Goal: Check status: Check status

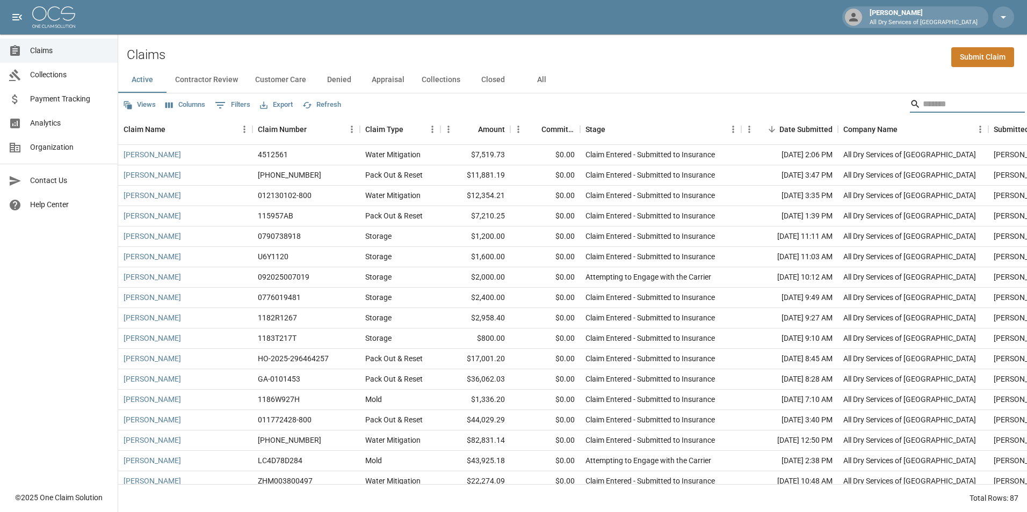
click at [927, 103] on input "Search" at bounding box center [965, 104] width 86 height 17
click at [534, 80] on button "All" at bounding box center [541, 80] width 48 height 26
click at [922, 106] on input "Search" at bounding box center [965, 104] width 86 height 17
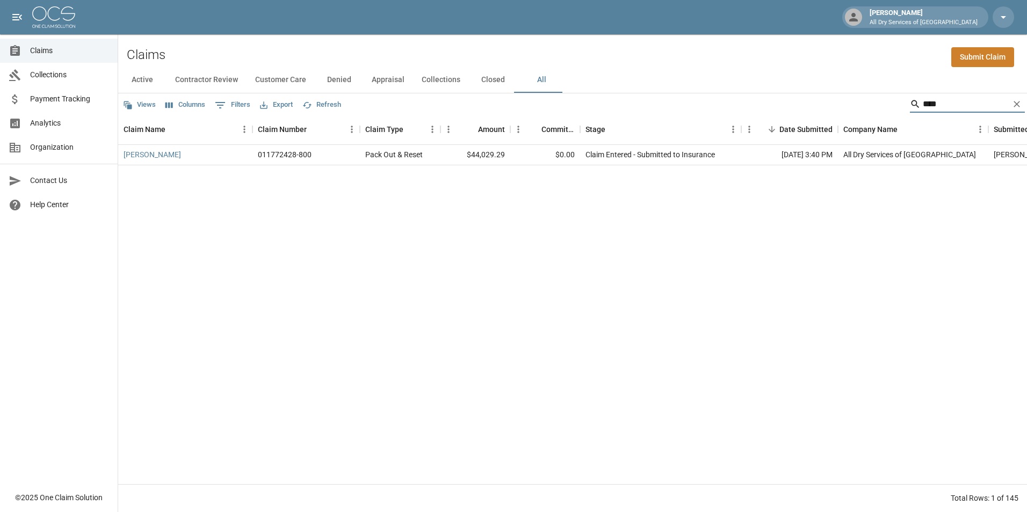
click at [945, 109] on input "****" at bounding box center [965, 104] width 86 height 17
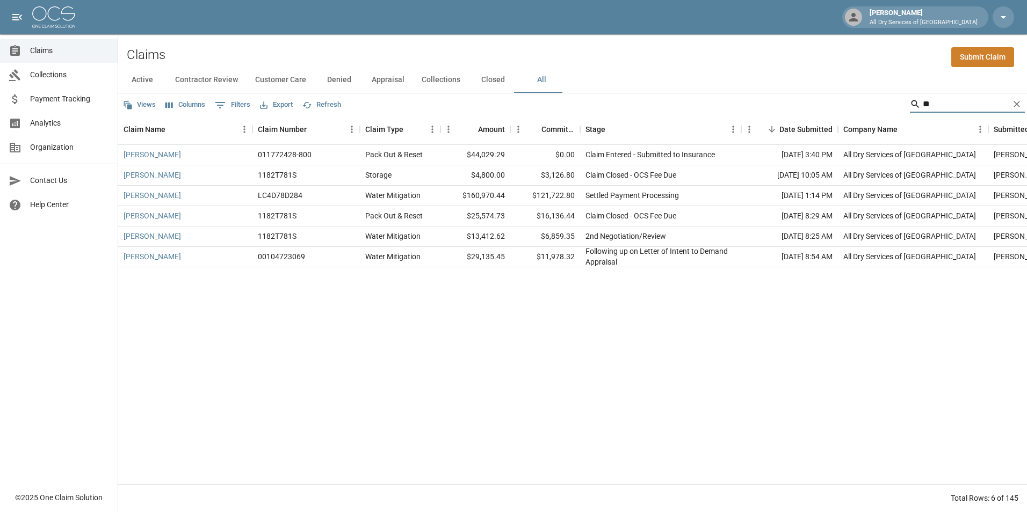
type input "*"
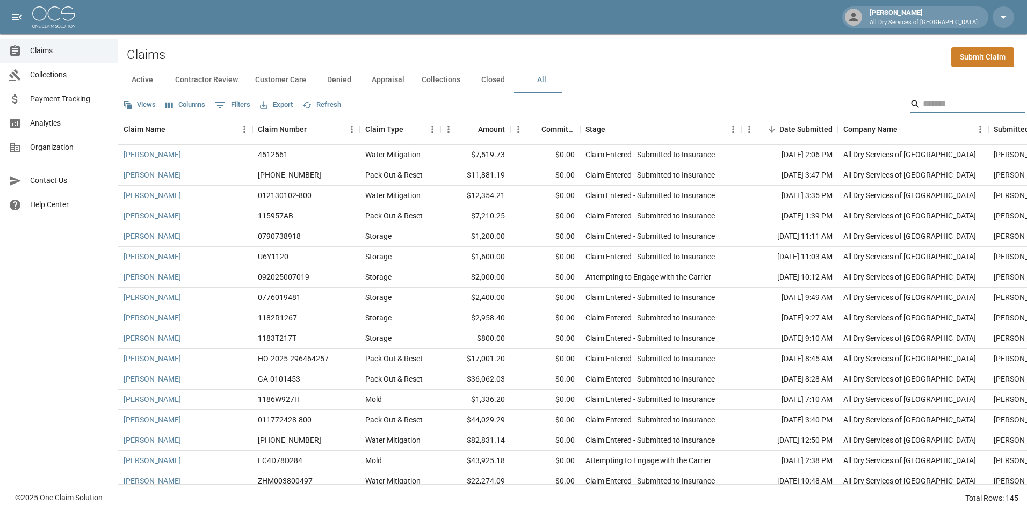
click at [492, 78] on button "Closed" at bounding box center [493, 80] width 48 height 26
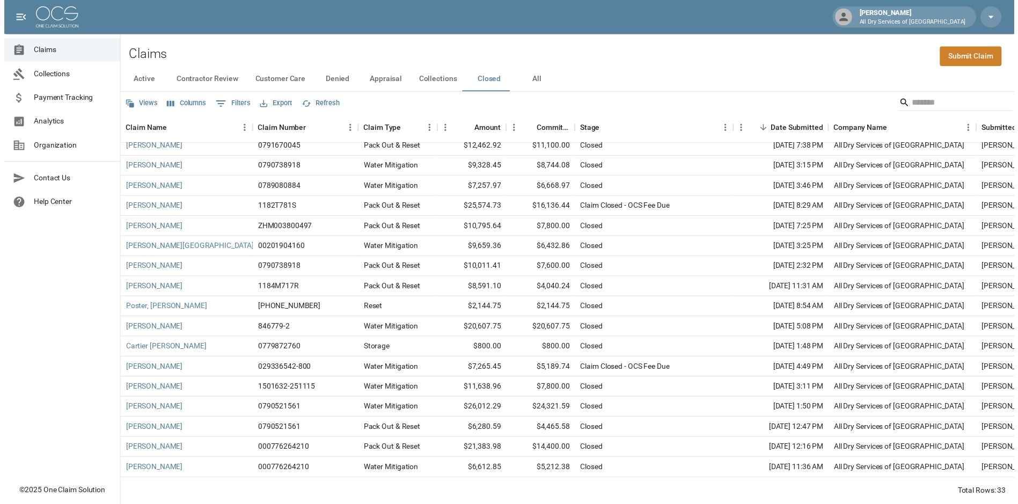
scroll to position [342, 0]
click at [161, 427] on link "[PERSON_NAME]" at bounding box center [151, 432] width 57 height 11
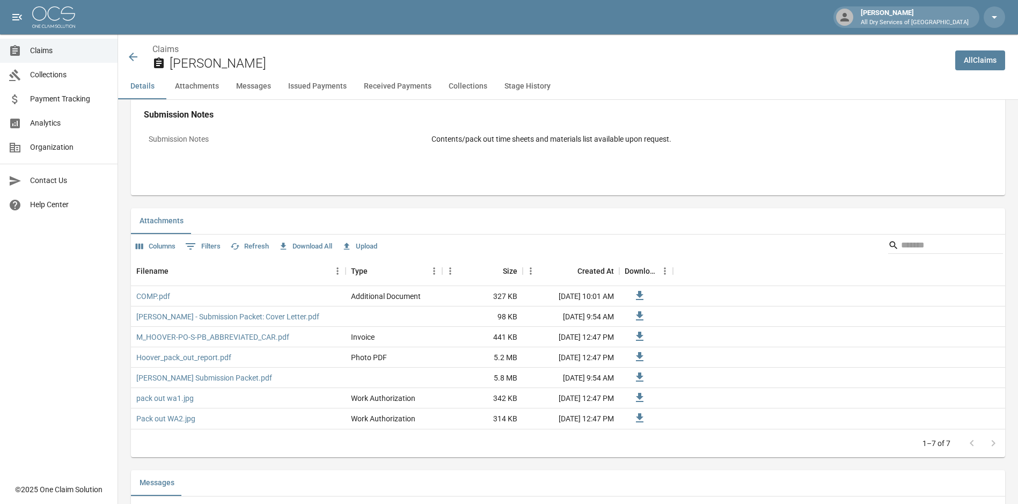
scroll to position [537, 0]
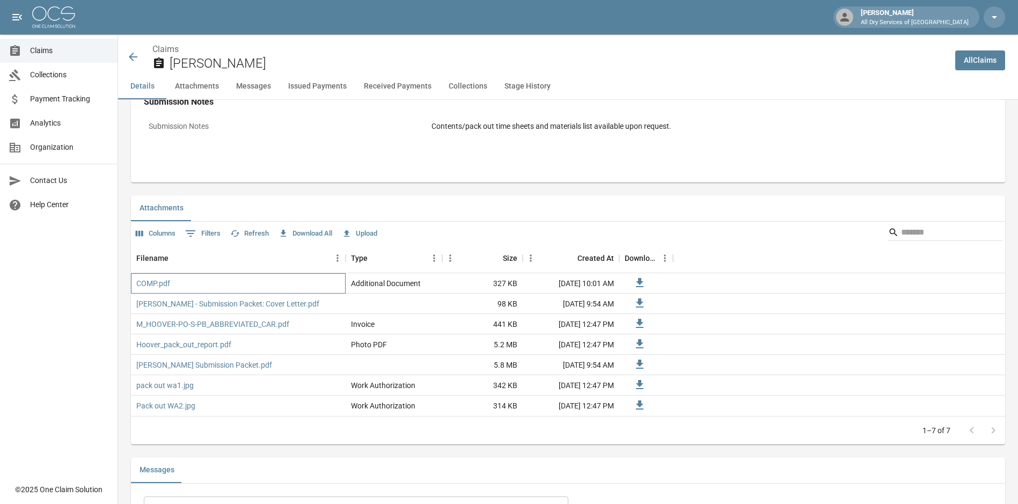
click at [147, 275] on div "COMP.pdf" at bounding box center [238, 283] width 215 height 20
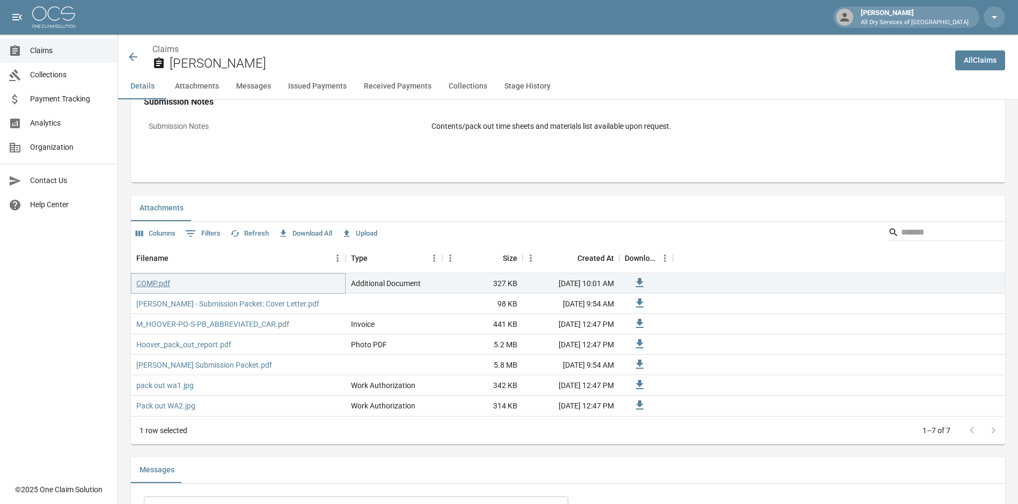
click at [156, 288] on link "COMP.pdf" at bounding box center [153, 283] width 34 height 11
click at [70, 53] on span "Claims" at bounding box center [69, 50] width 79 height 11
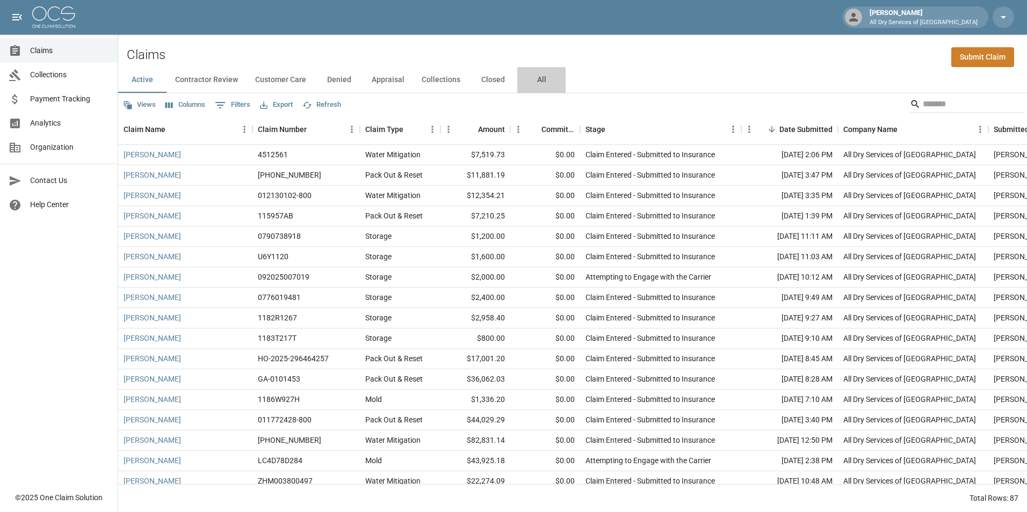
click at [536, 75] on button "All" at bounding box center [541, 80] width 48 height 26
